Goal: Transaction & Acquisition: Book appointment/travel/reservation

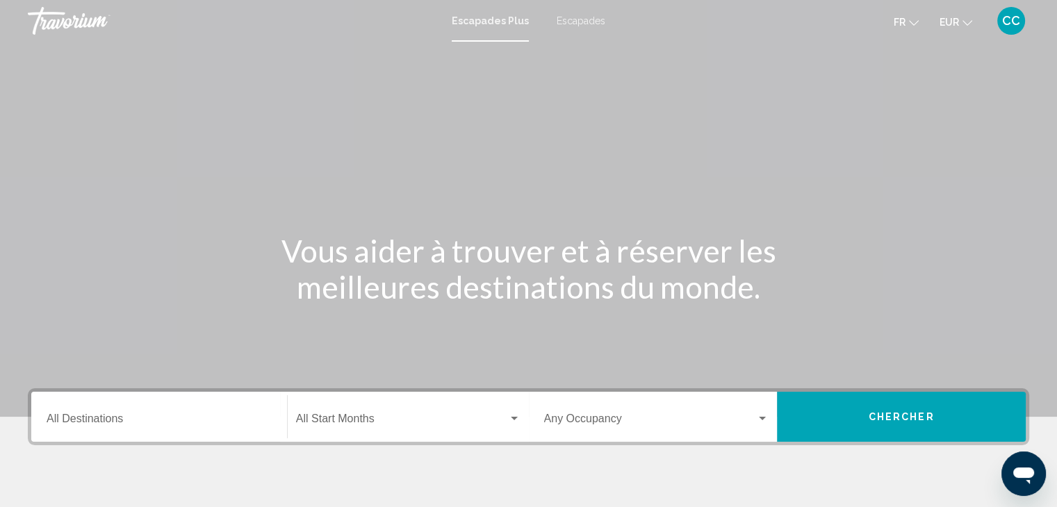
click at [573, 22] on font "Escapades" at bounding box center [581, 20] width 49 height 11
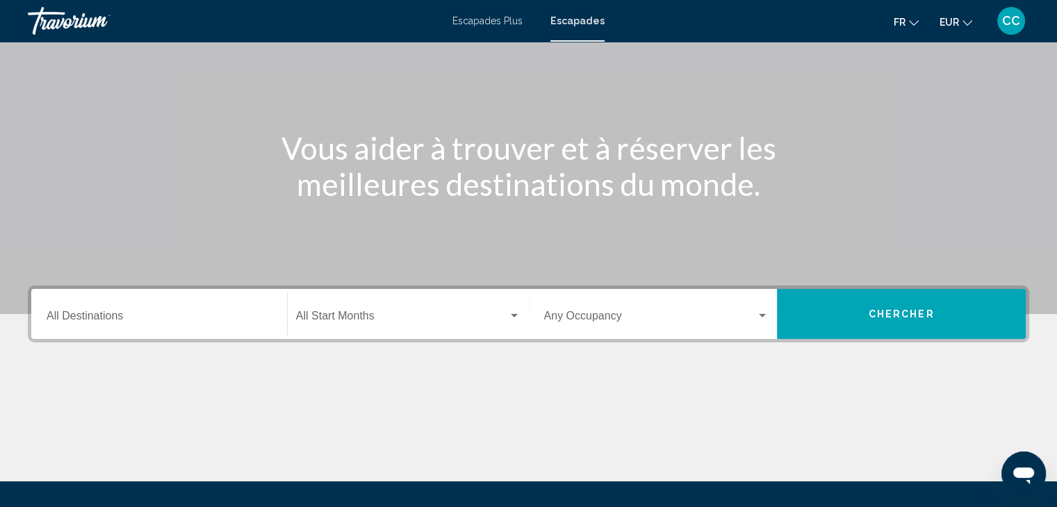
scroll to position [139, 0]
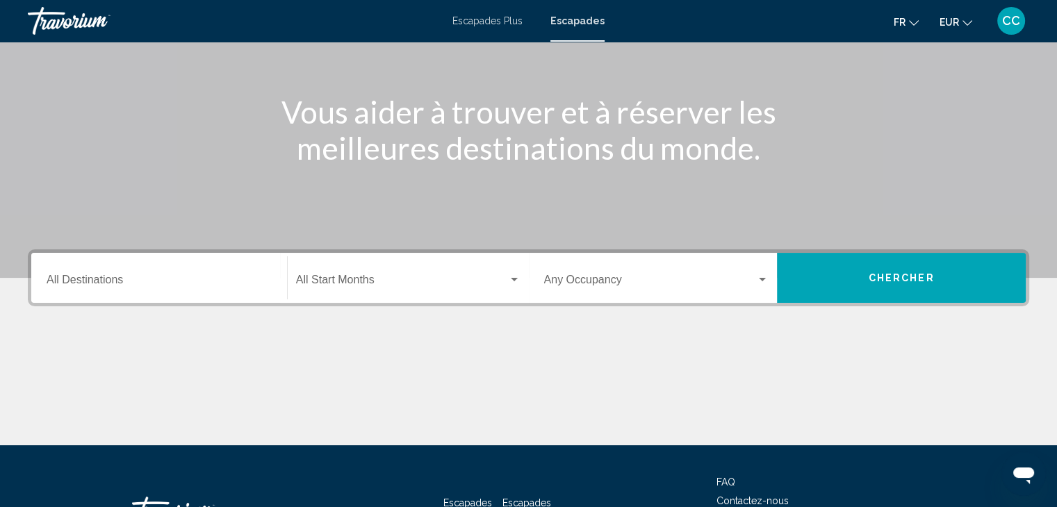
click at [206, 302] on mat-form-field "Destination All Destinations" at bounding box center [159, 278] width 242 height 49
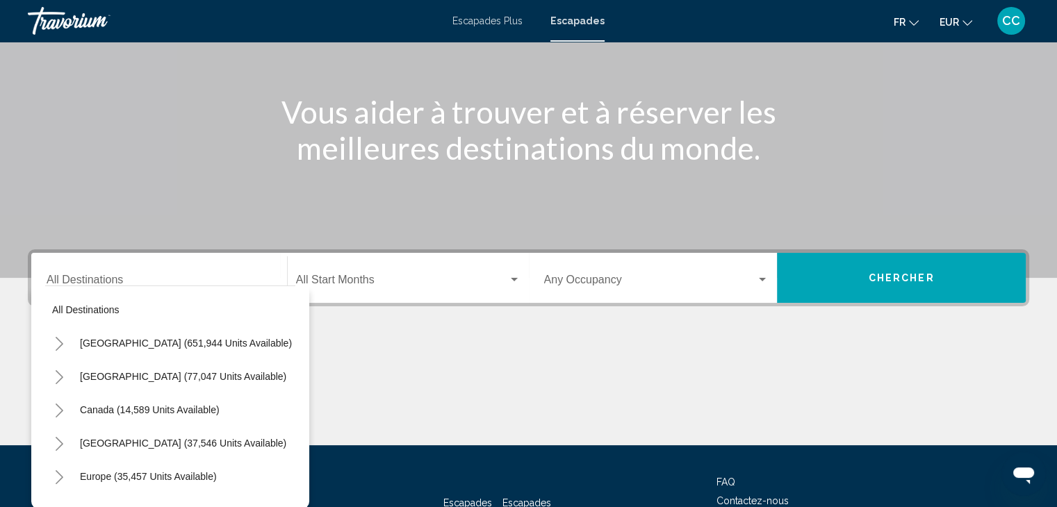
scroll to position [247, 0]
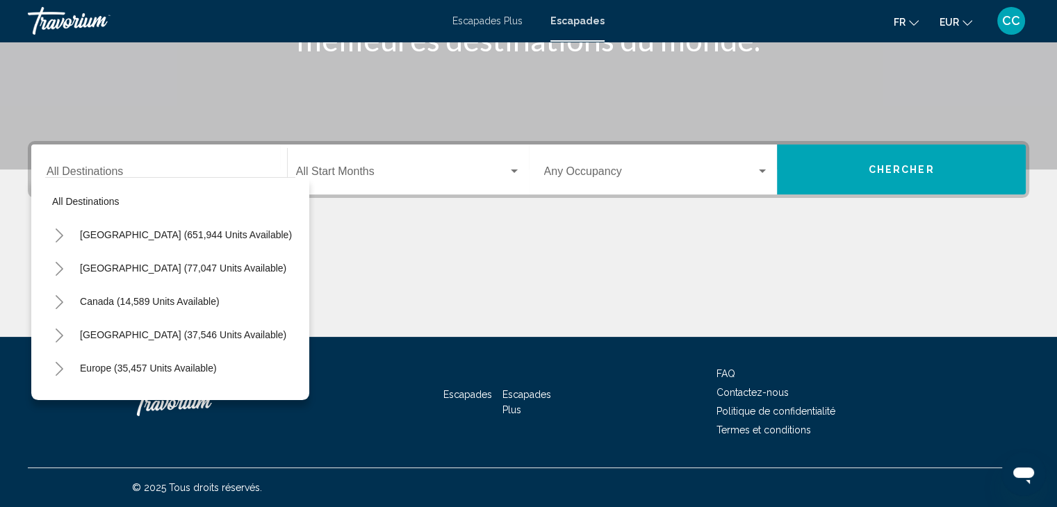
click at [56, 365] on icon "Toggle Europe (35,457 units available)" at bounding box center [59, 369] width 10 height 14
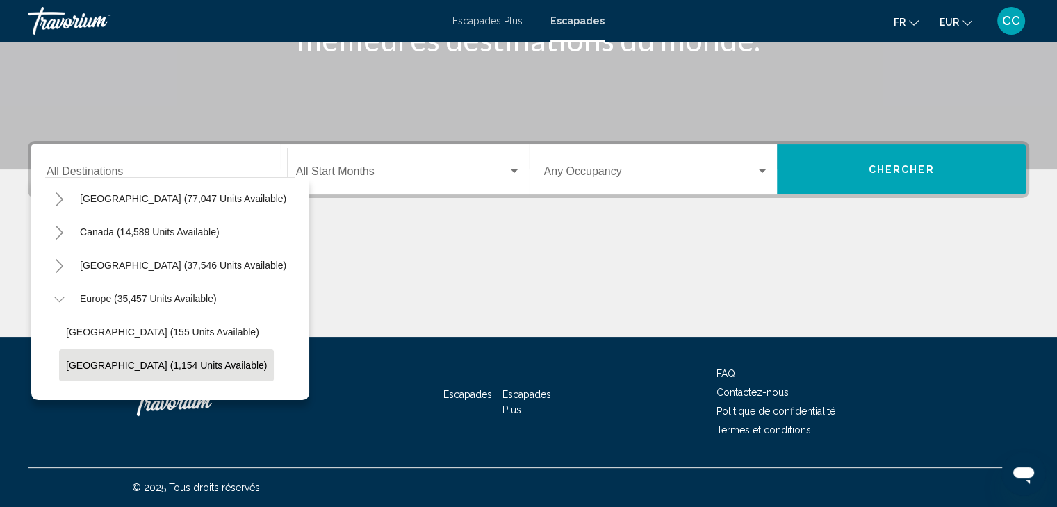
scroll to position [0, 0]
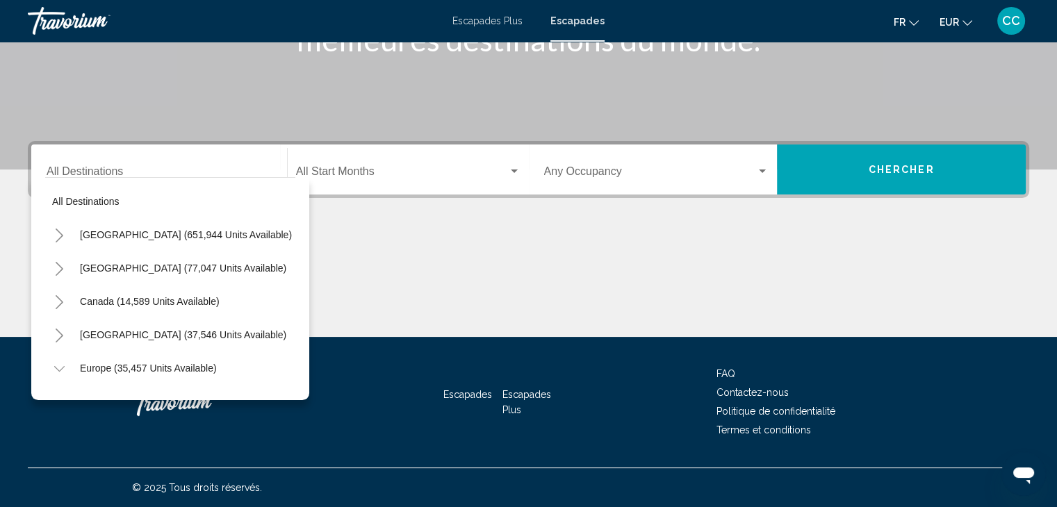
click at [60, 268] on icon "Toggle Mexico (77,047 units available)" at bounding box center [59, 269] width 10 height 14
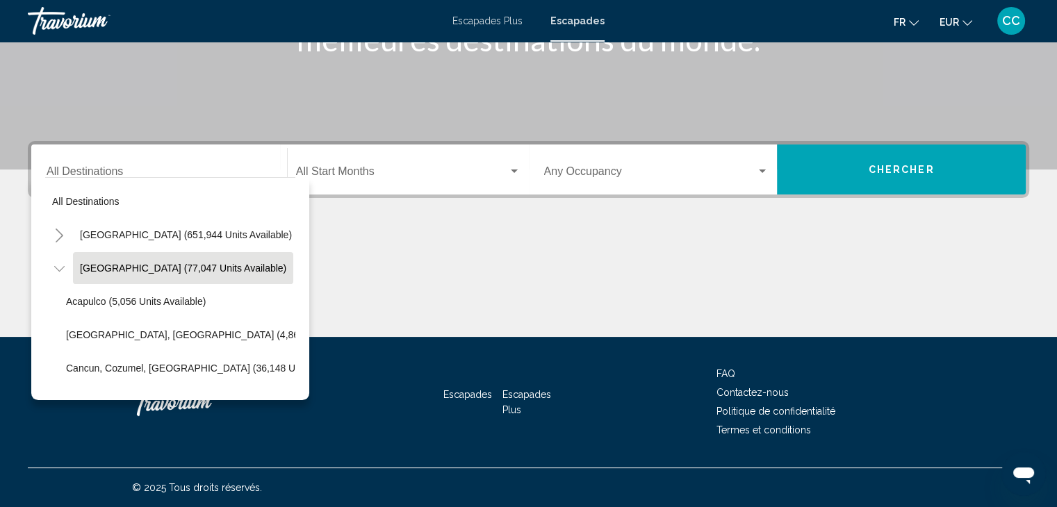
click at [100, 270] on span "[GEOGRAPHIC_DATA] (77,047 units available)" at bounding box center [183, 268] width 206 height 11
type input "**********"
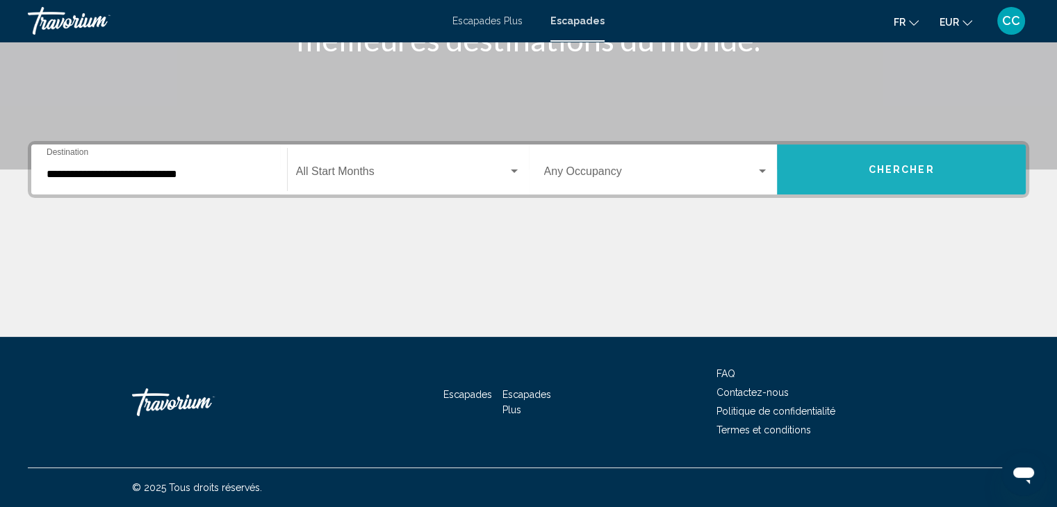
click at [851, 170] on button "Chercher" at bounding box center [901, 170] width 249 height 50
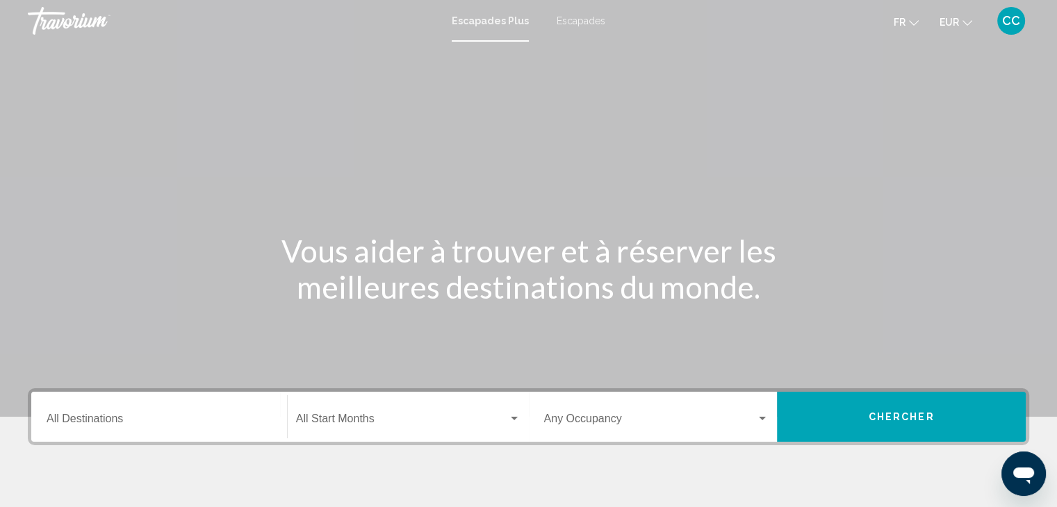
click at [572, 22] on font "Escapades" at bounding box center [581, 20] width 49 height 11
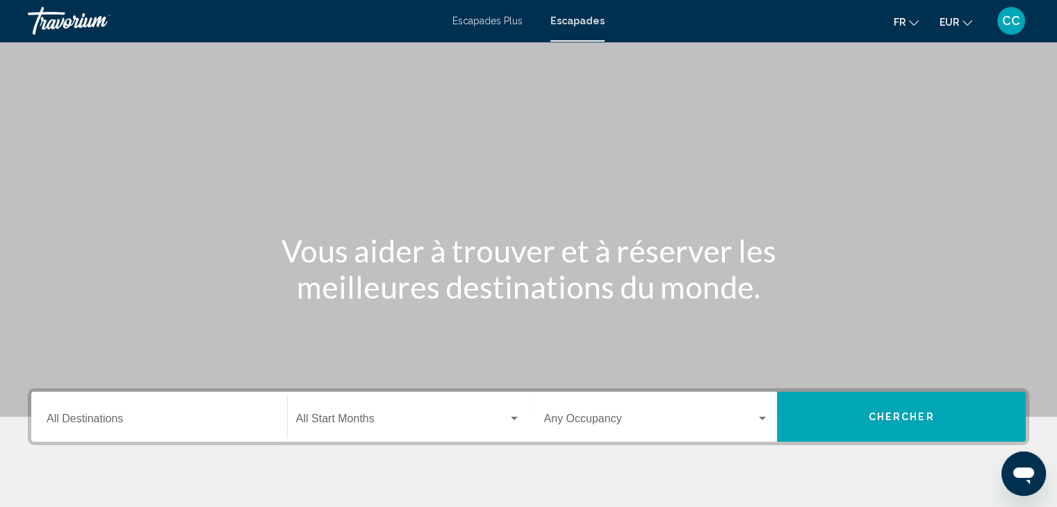
scroll to position [208, 0]
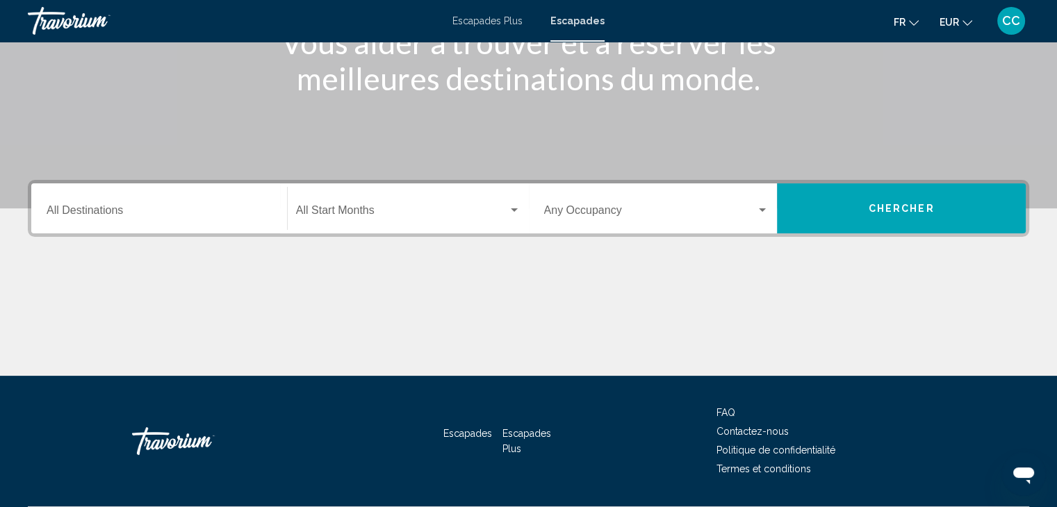
click at [133, 196] on div "Destination All Destinations" at bounding box center [159, 209] width 225 height 44
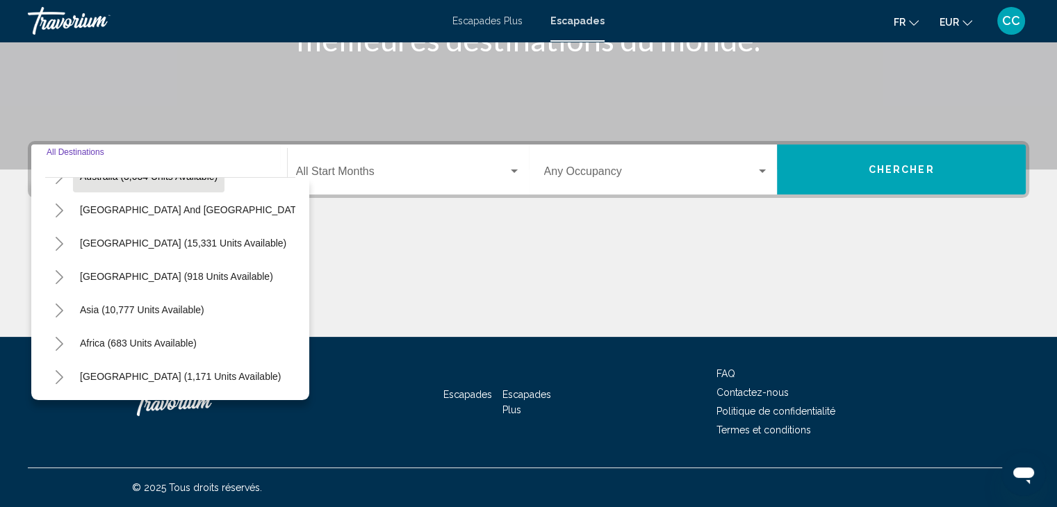
scroll to position [236, 0]
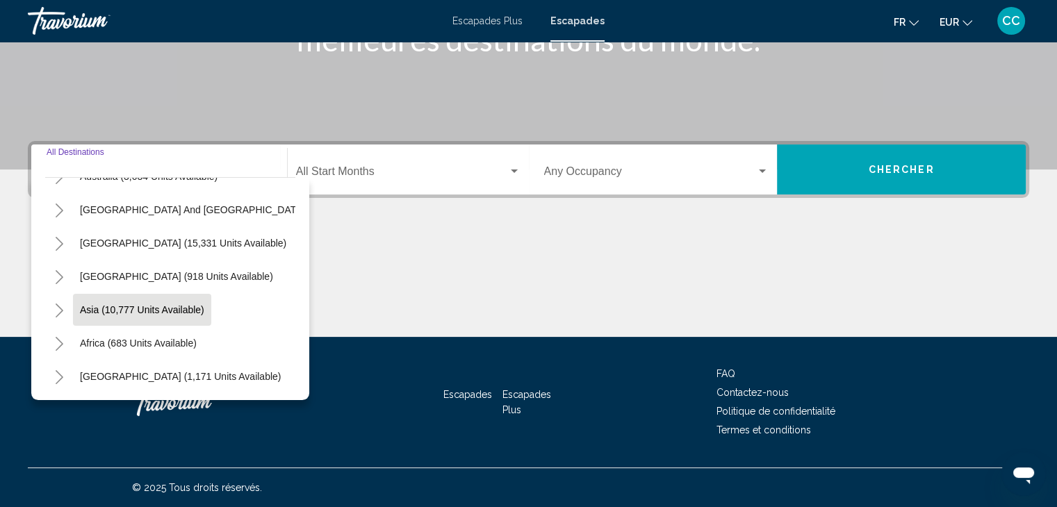
click at [89, 304] on span "Asia (10,777 units available)" at bounding box center [142, 309] width 124 height 11
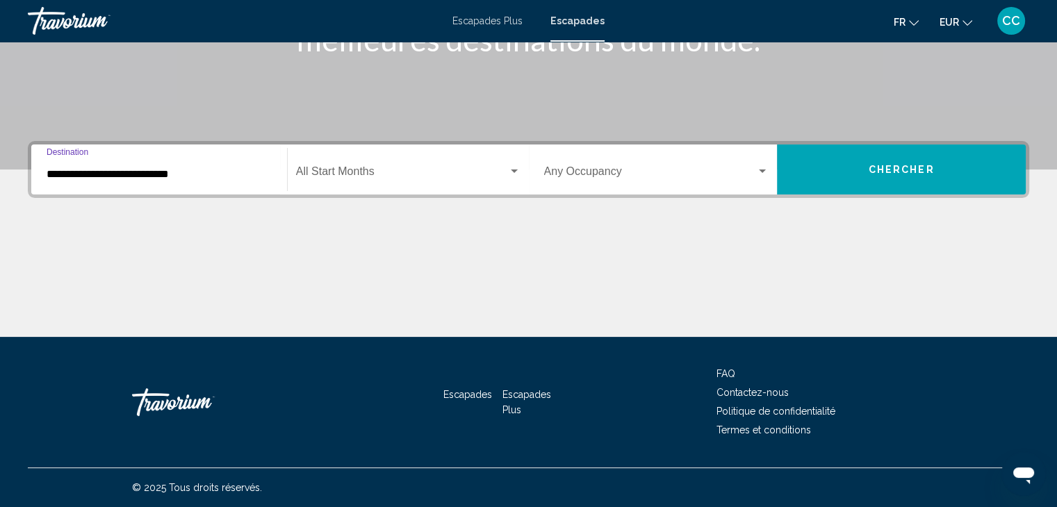
click at [57, 175] on input "**********" at bounding box center [159, 174] width 225 height 13
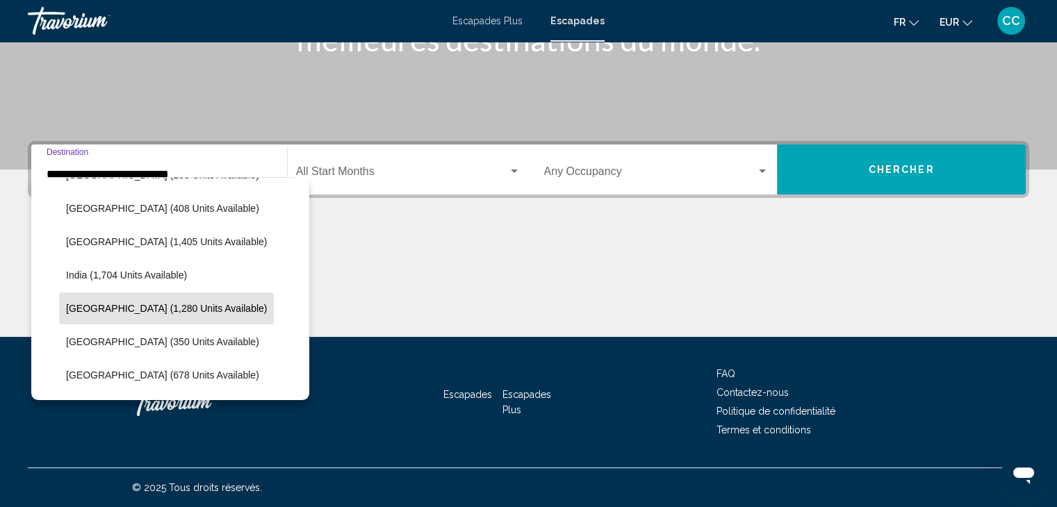
scroll to position [463, 0]
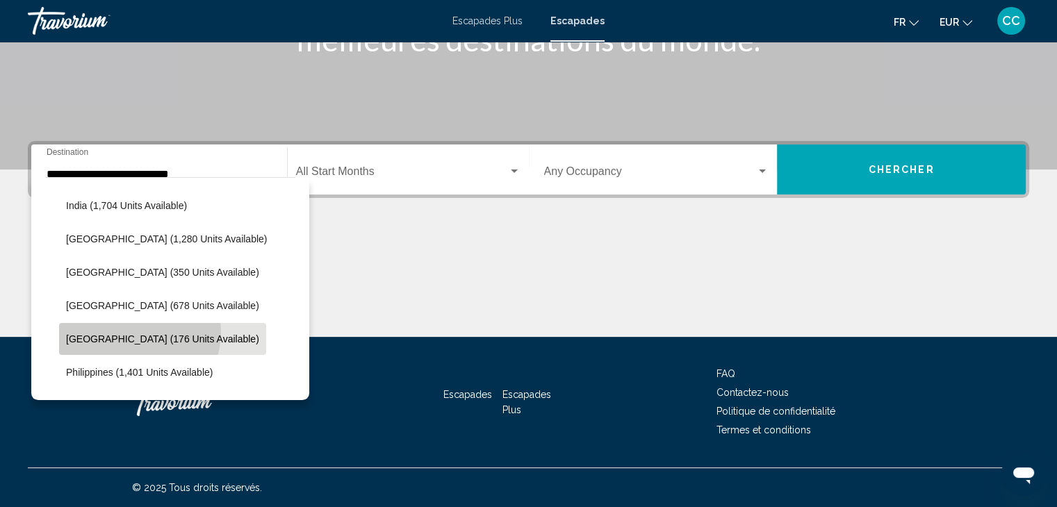
click at [138, 332] on button "[GEOGRAPHIC_DATA] (176 units available)" at bounding box center [162, 339] width 207 height 32
type input "**********"
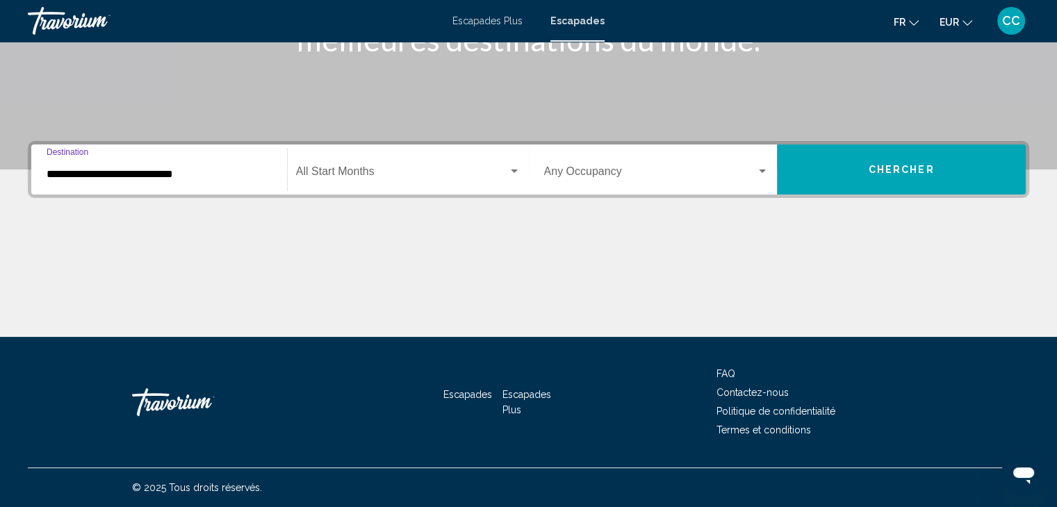
click at [903, 171] on span "Chercher" at bounding box center [902, 170] width 66 height 11
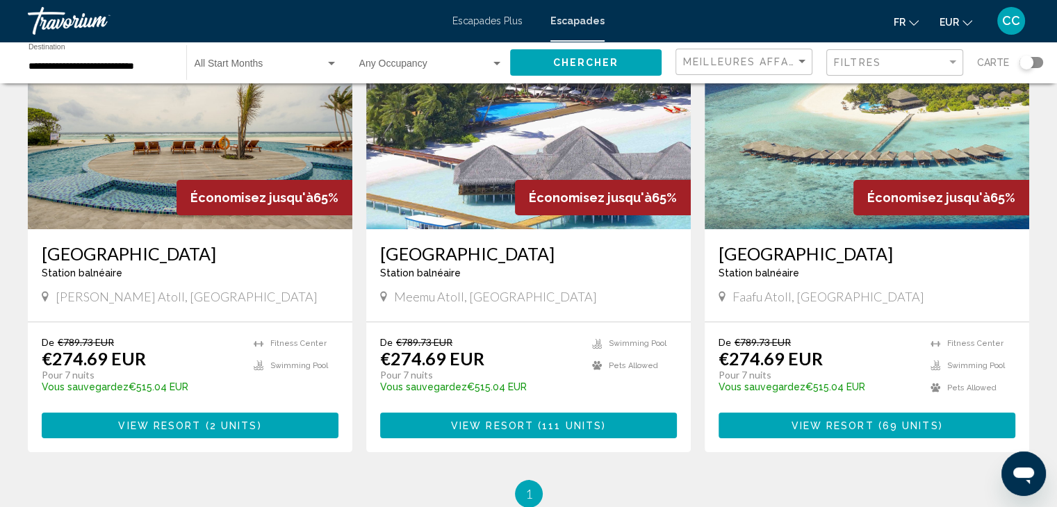
scroll to position [69, 0]
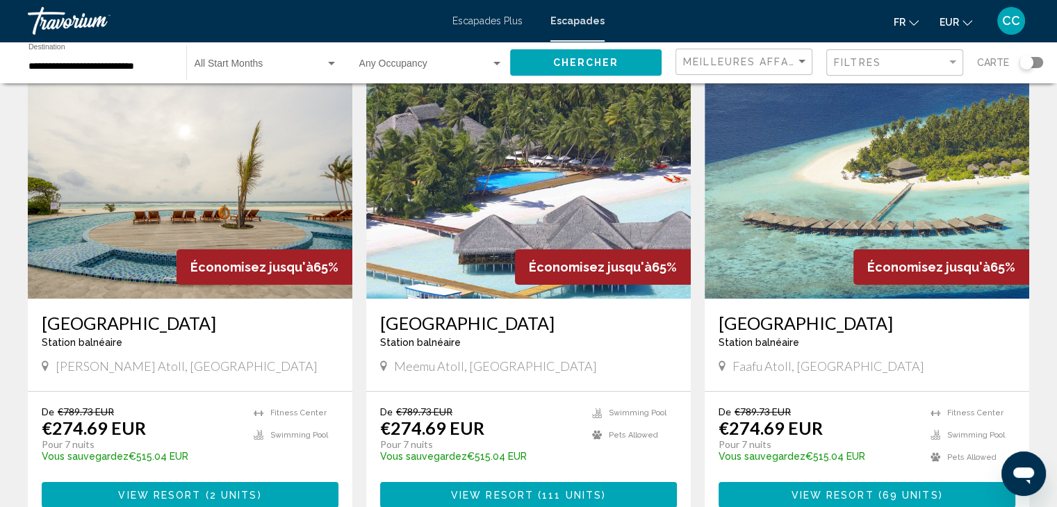
click at [856, 497] on span "View Resort" at bounding box center [832, 495] width 83 height 11
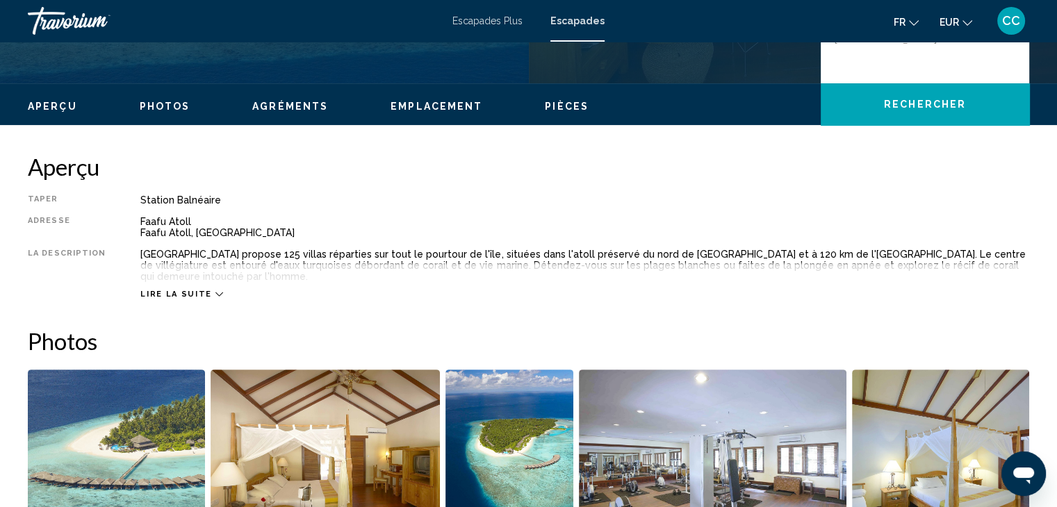
scroll to position [347, 0]
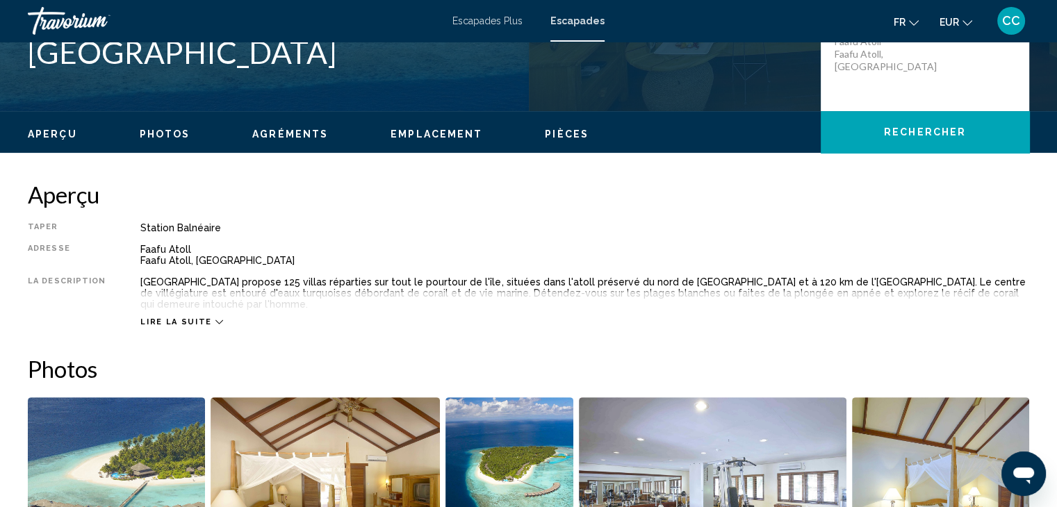
click at [201, 322] on div "Lire la suite" at bounding box center [181, 322] width 82 height 9
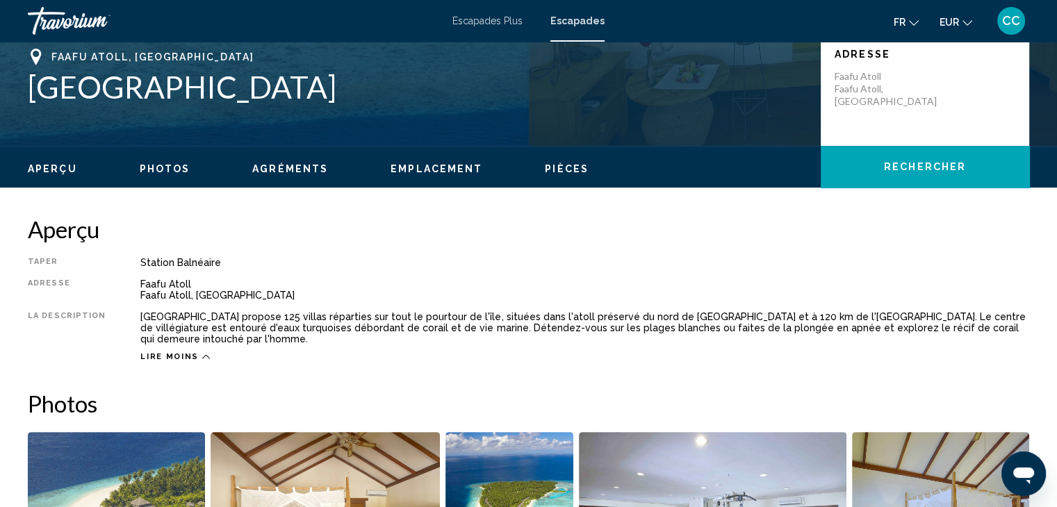
scroll to position [139, 0]
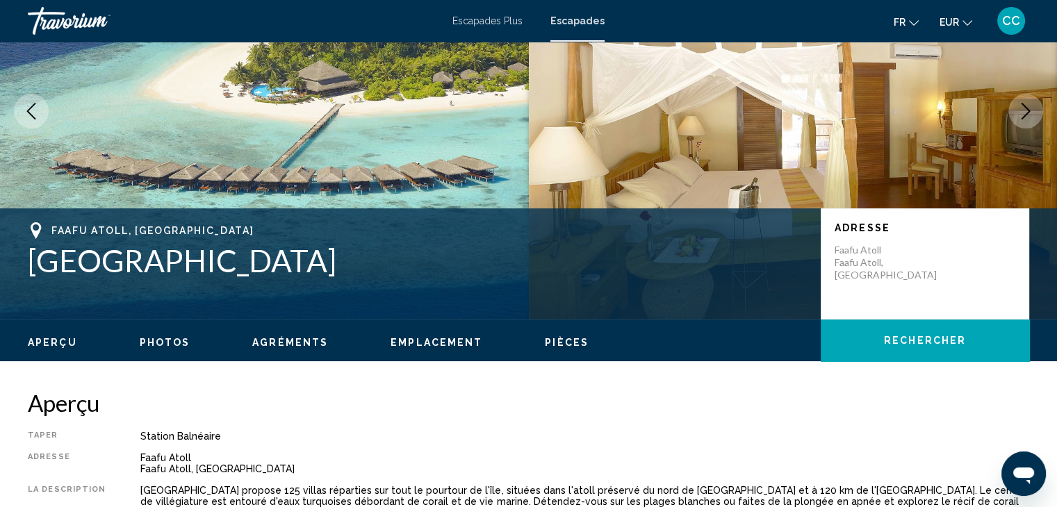
drag, startPoint x: 29, startPoint y: 263, endPoint x: 331, endPoint y: 268, distance: 301.7
click at [331, 268] on h1 "[GEOGRAPHIC_DATA]" at bounding box center [417, 261] width 779 height 36
copy h1 "[GEOGRAPHIC_DATA]"
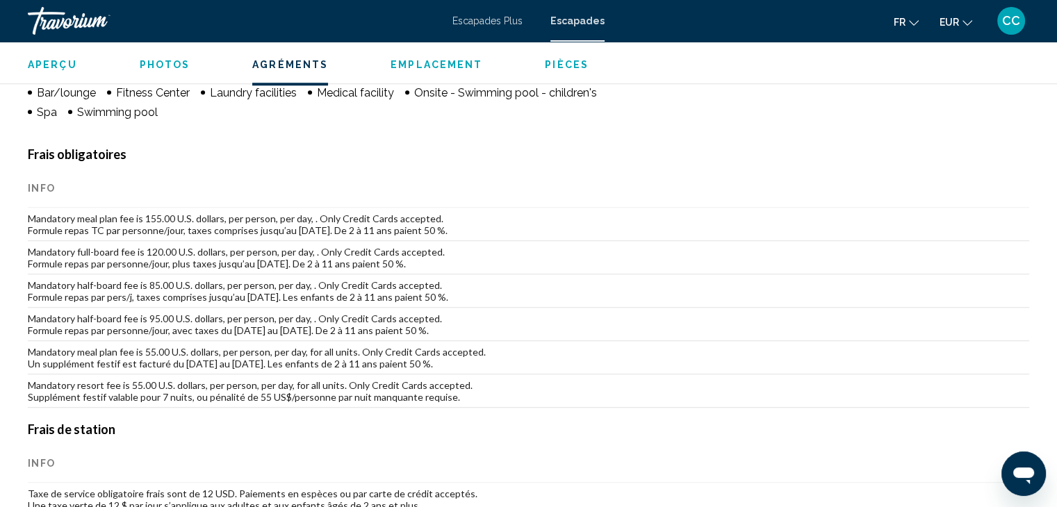
scroll to position [1181, 0]
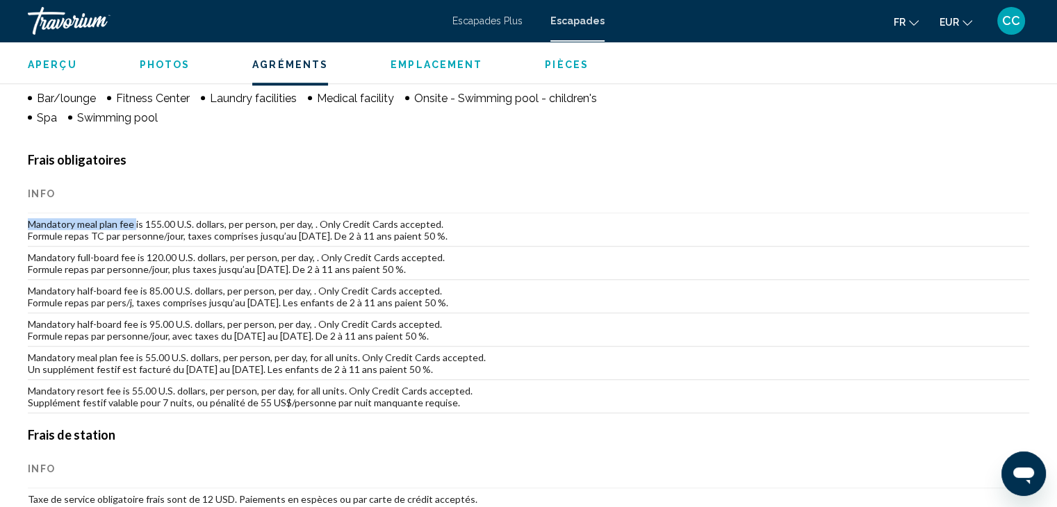
drag, startPoint x: 30, startPoint y: 224, endPoint x: 136, endPoint y: 228, distance: 106.4
click at [136, 228] on td "Mandatory meal plan fee is 155.00 U.S. dollars, per person, per day, . Only Cre…" at bounding box center [528, 229] width 1001 height 33
click at [115, 247] on td "Mandatory full-board fee is 120.00 U.S. dollars, per person, per day, . Only Cr…" at bounding box center [528, 263] width 1001 height 33
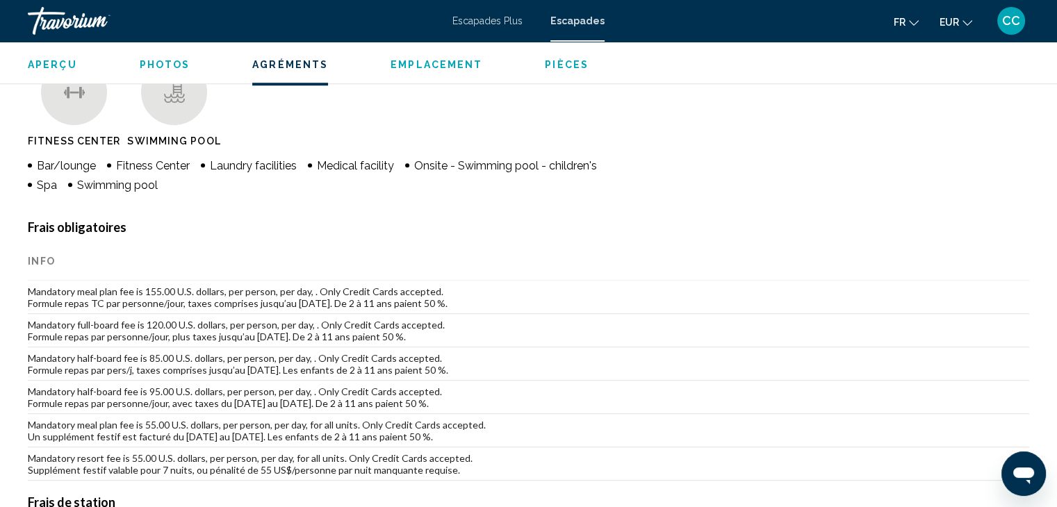
scroll to position [1113, 0]
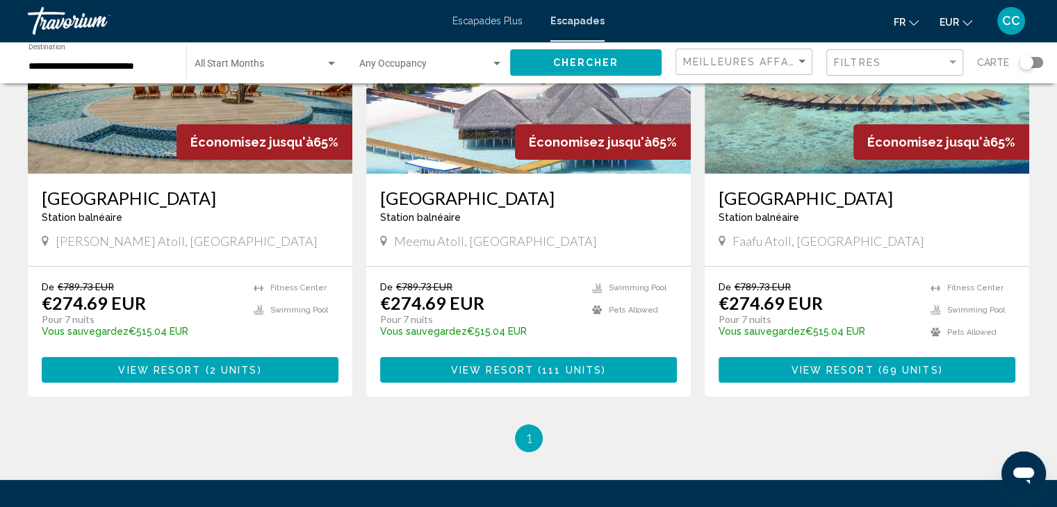
scroll to position [208, 0]
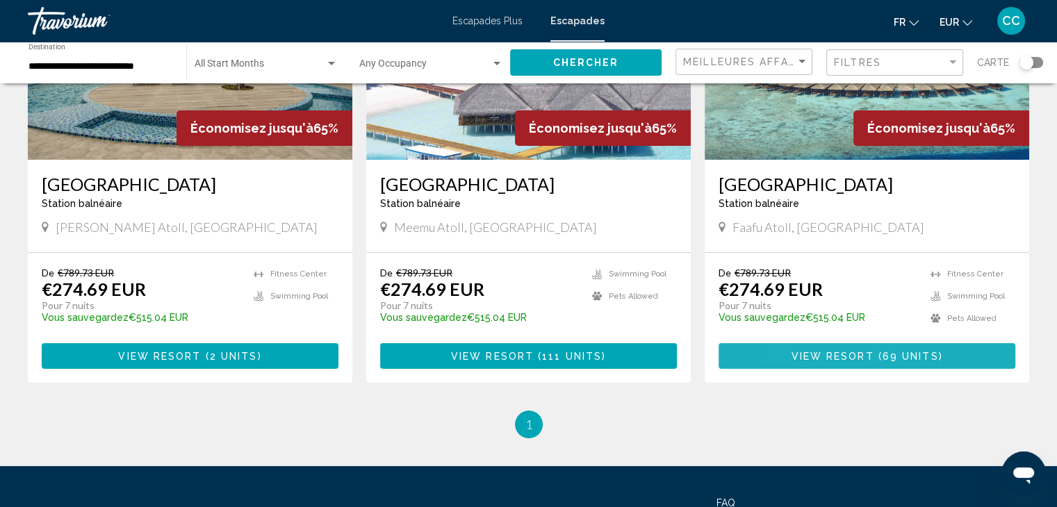
click at [802, 357] on span "View Resort" at bounding box center [832, 356] width 83 height 11
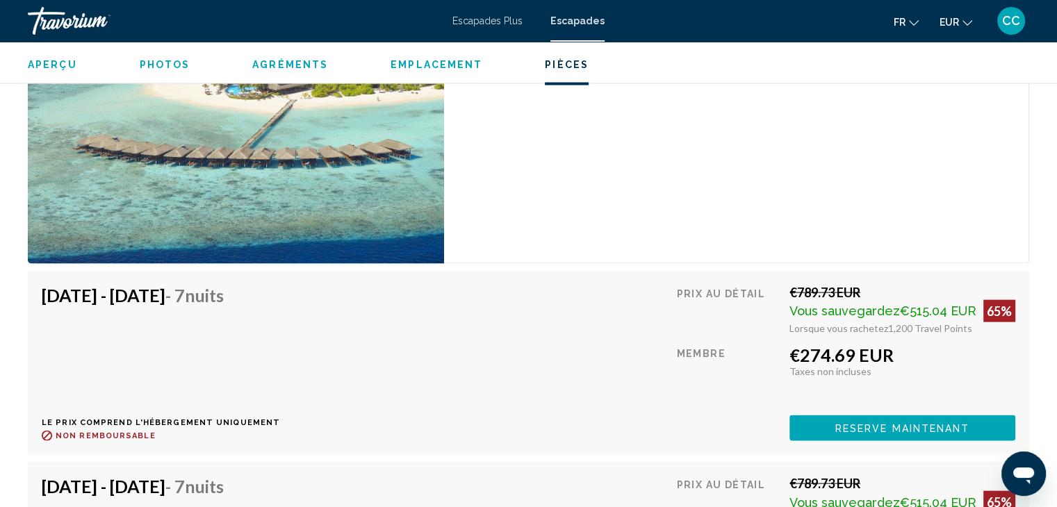
scroll to position [2842, 0]
